Goal: Register for event/course

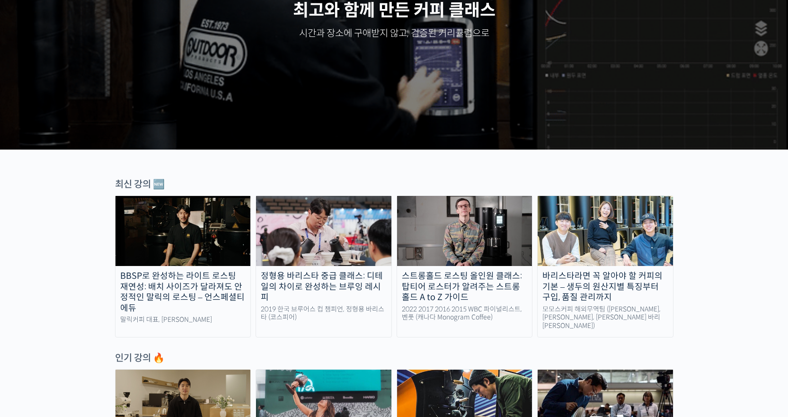
scroll to position [331, 0]
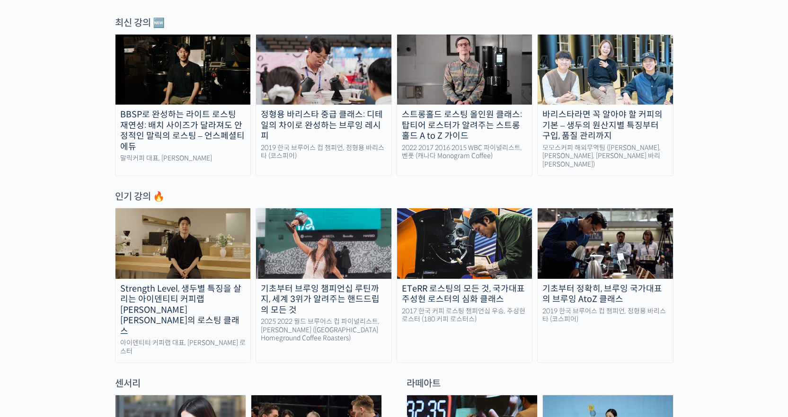
drag, startPoint x: 611, startPoint y: 118, endPoint x: 641, endPoint y: 124, distance: 31.2
click at [611, 118] on div "바리스타라면 꼭 알아야 할 커피의 기본 – 생두의 원산지별 특징부터 구입, 품질 관리까지" at bounding box center [605, 125] width 135 height 32
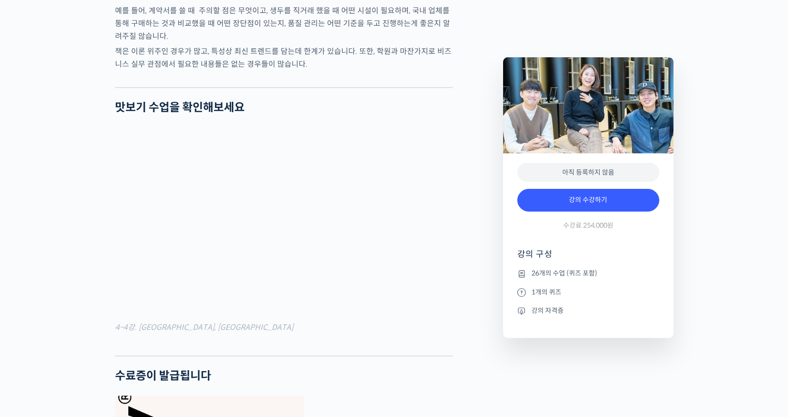
scroll to position [3314, 0]
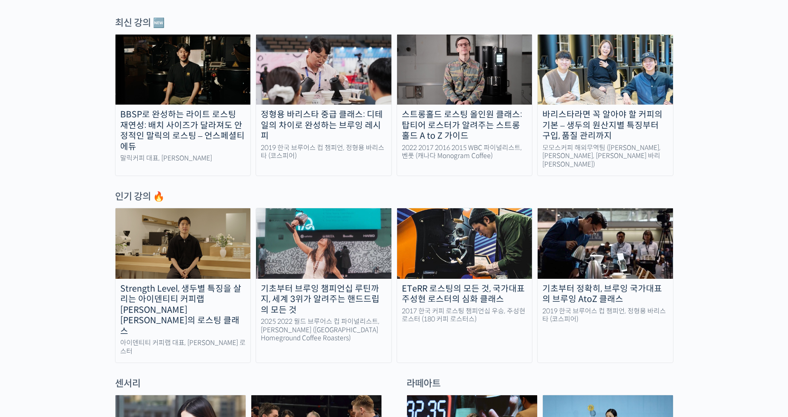
scroll to position [331, 0]
click at [158, 245] on img at bounding box center [183, 243] width 135 height 70
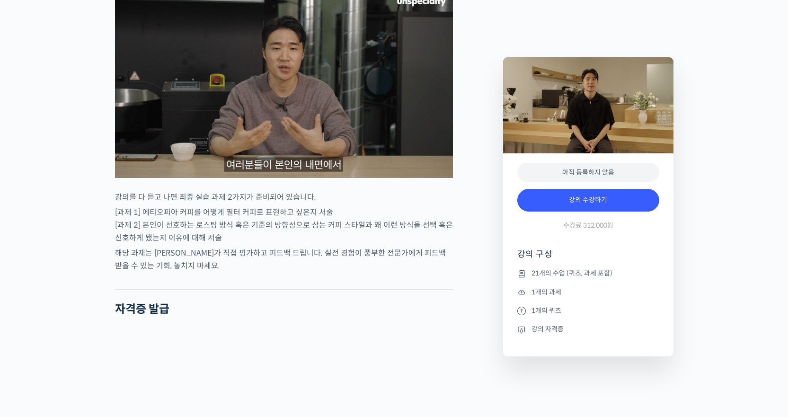
scroll to position [3598, 0]
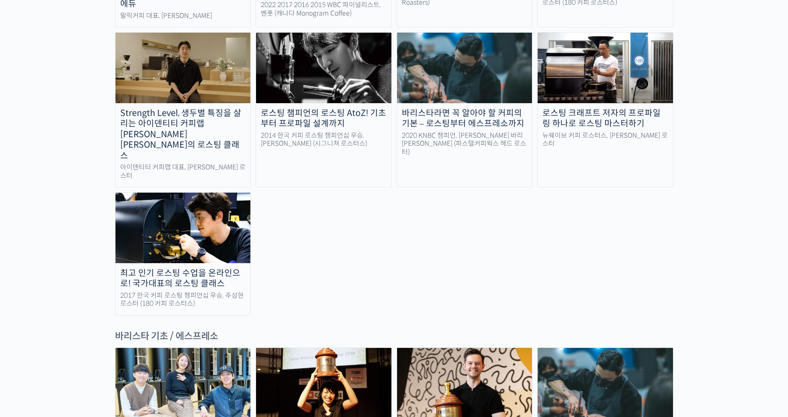
scroll to position [1326, 0]
